Goal: Task Accomplishment & Management: Use online tool/utility

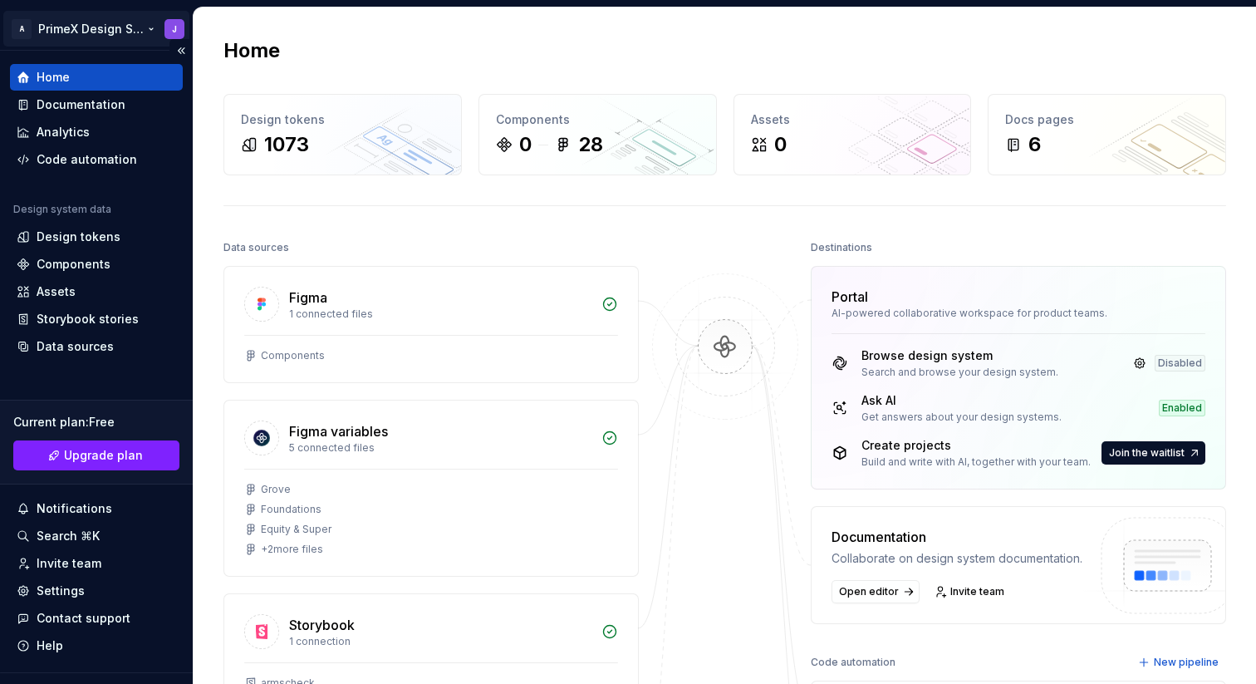
click at [132, 29] on html "A PrimeX Design System J Home Documentation Analytics Code automation Design sy…" at bounding box center [628, 342] width 1256 height 684
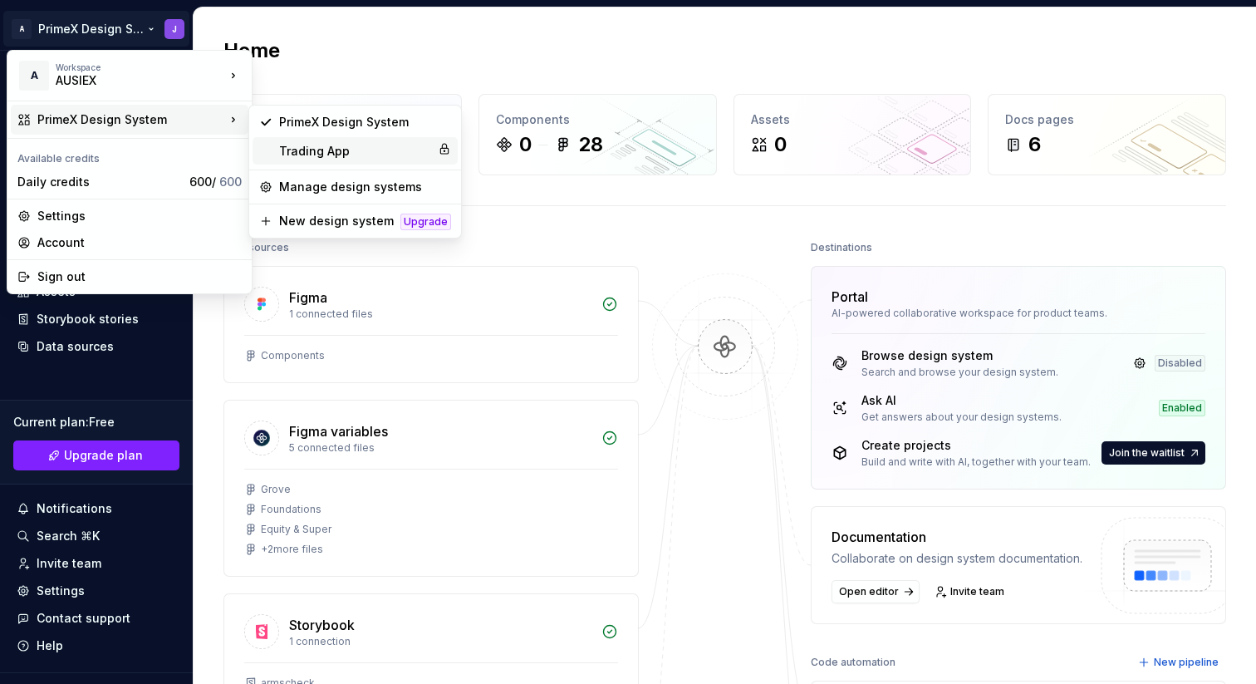
click at [346, 153] on div "Trading App" at bounding box center [355, 151] width 152 height 17
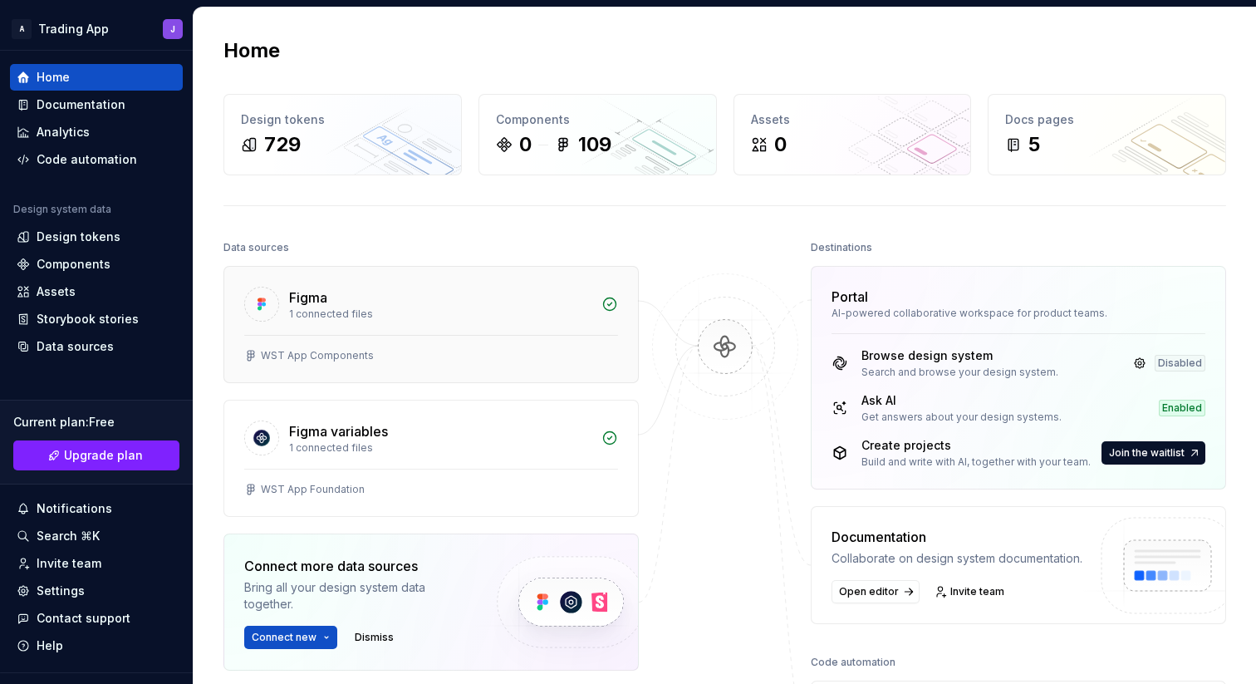
click at [481, 302] on div "Figma" at bounding box center [440, 297] width 302 height 20
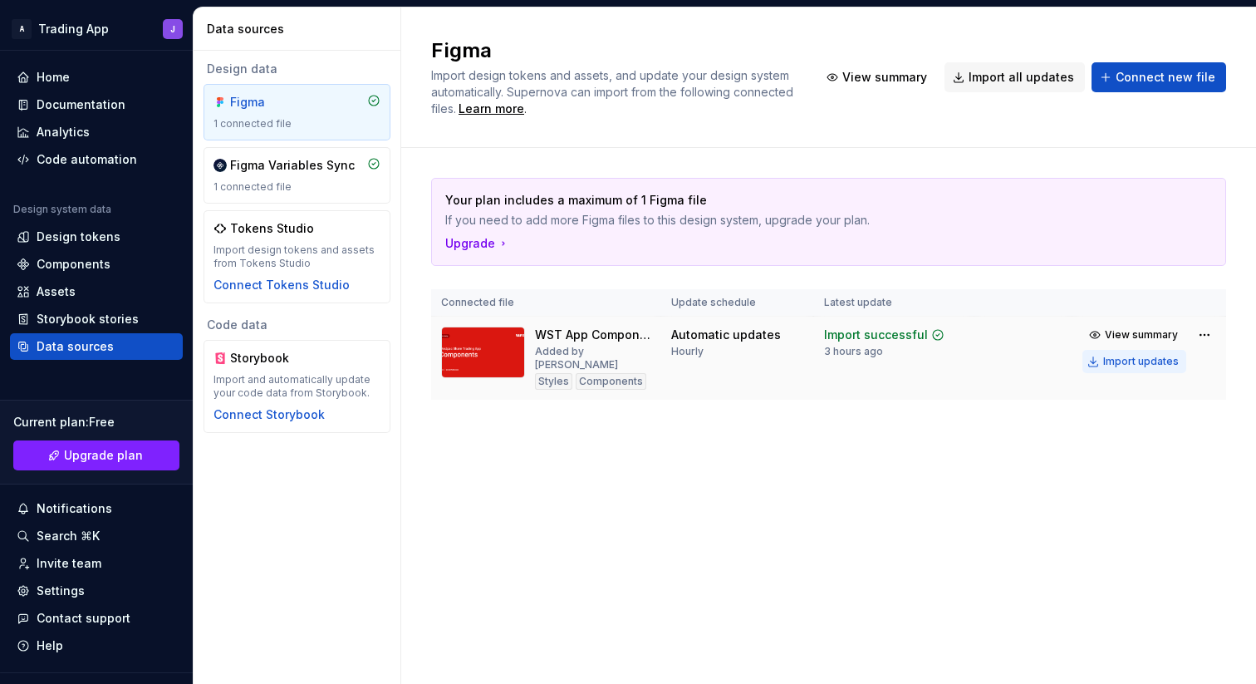
click at [1117, 366] on div "Import updates" at bounding box center [1141, 361] width 76 height 13
click at [1116, 362] on div "Import updates" at bounding box center [1141, 361] width 76 height 13
click at [1146, 363] on div "Import updates" at bounding box center [1141, 361] width 76 height 13
click at [684, 452] on div "Figma Import design tokens and assets, and update your design system automatica…" at bounding box center [828, 345] width 855 height 676
click at [1155, 366] on div "Import updates" at bounding box center [1141, 361] width 76 height 13
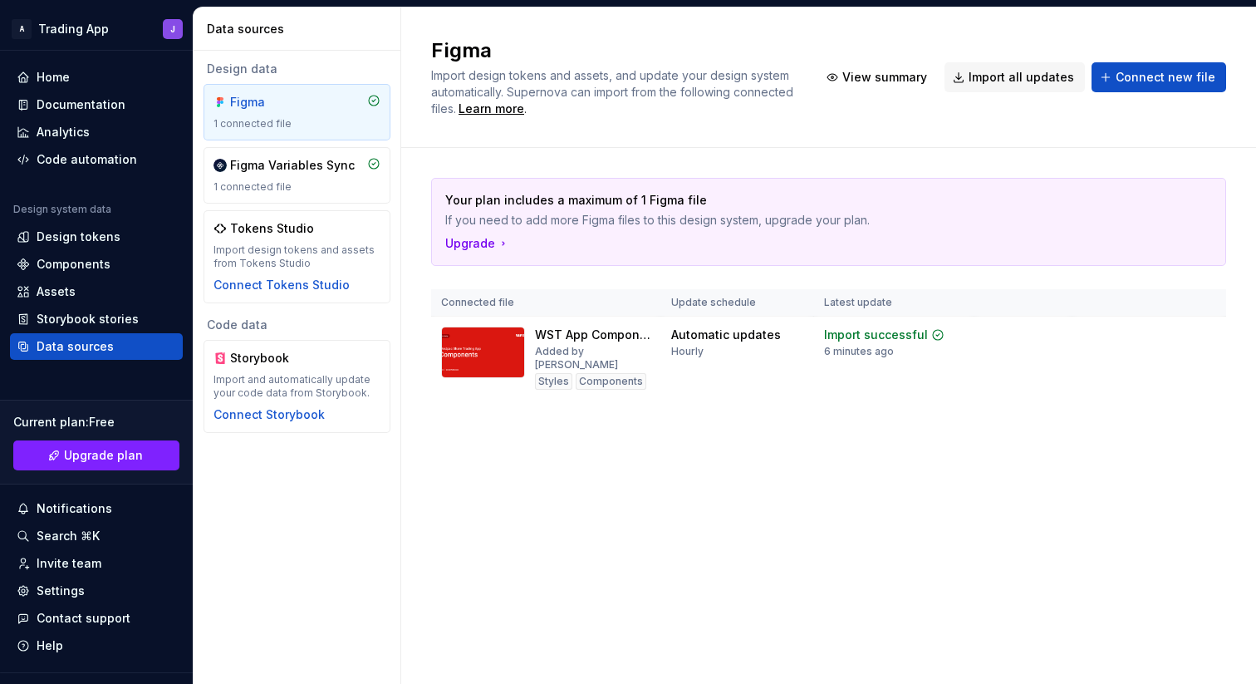
click at [722, 531] on div "Figma Import design tokens and assets, and update your design system automatica…" at bounding box center [828, 345] width 855 height 676
